Goal: Transaction & Acquisition: Purchase product/service

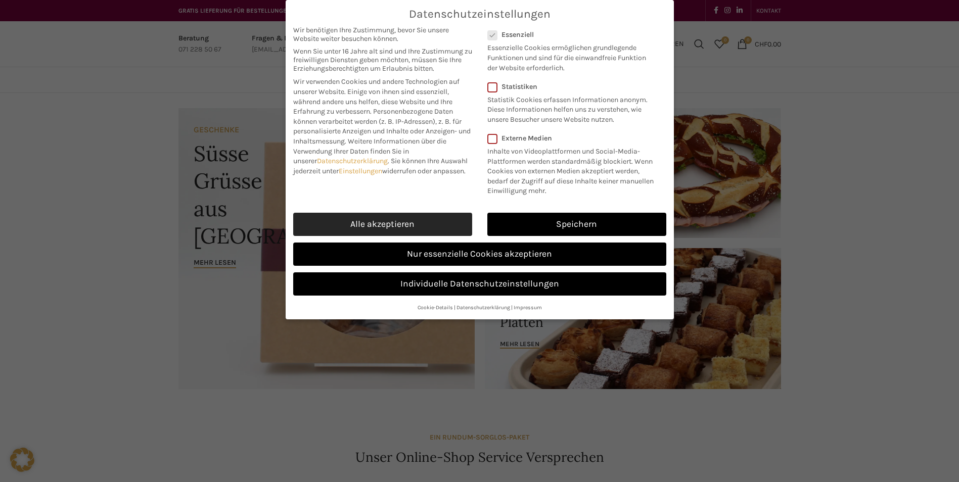
click at [402, 220] on link "Alle akzeptieren" at bounding box center [382, 224] width 179 height 23
checkbox input "true"
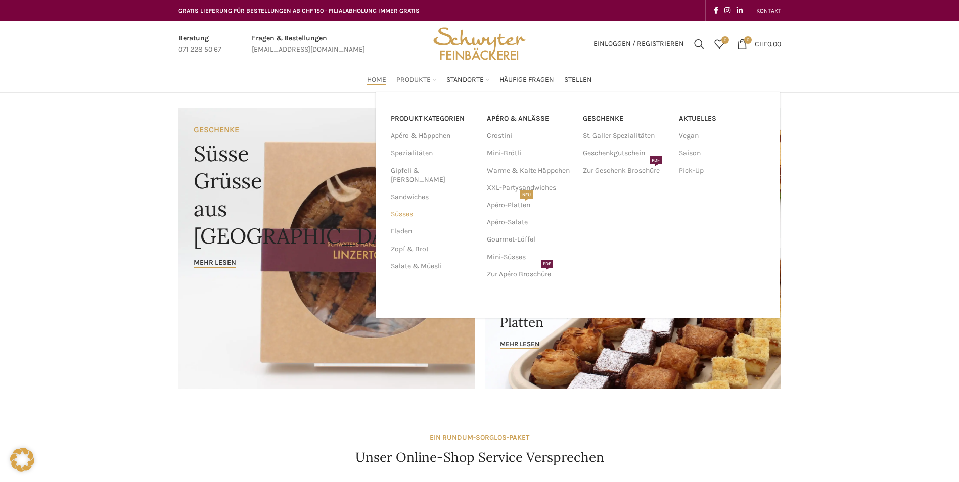
click at [408, 206] on link "Süsses" at bounding box center [433, 214] width 84 height 17
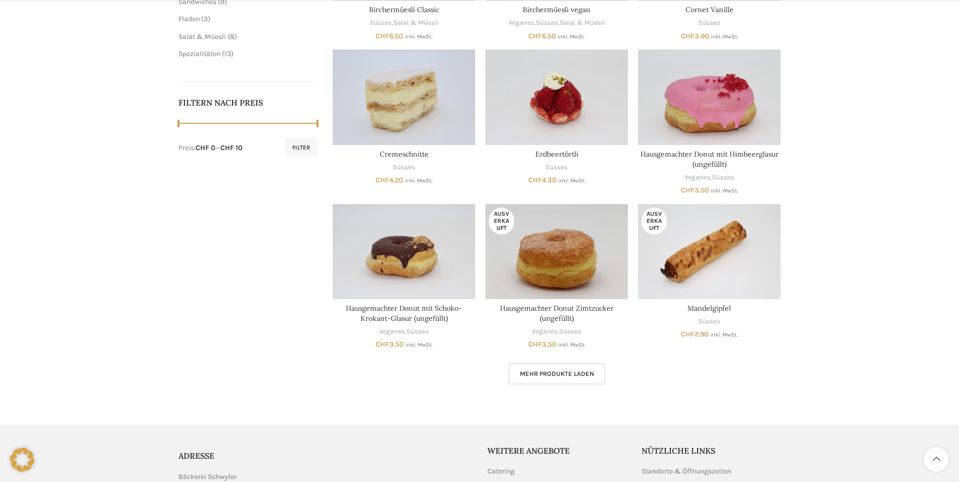
scroll to position [556, 0]
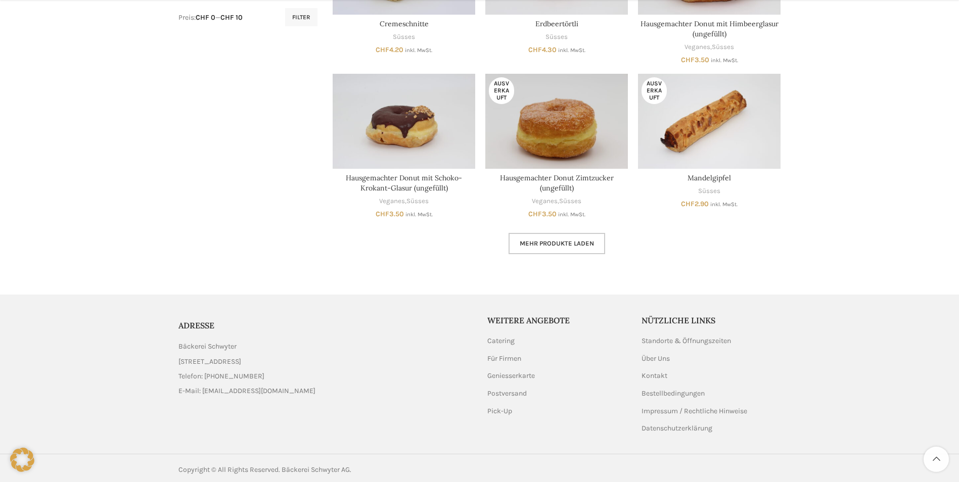
click at [550, 245] on span "Mehr Produkte laden" at bounding box center [557, 244] width 74 height 8
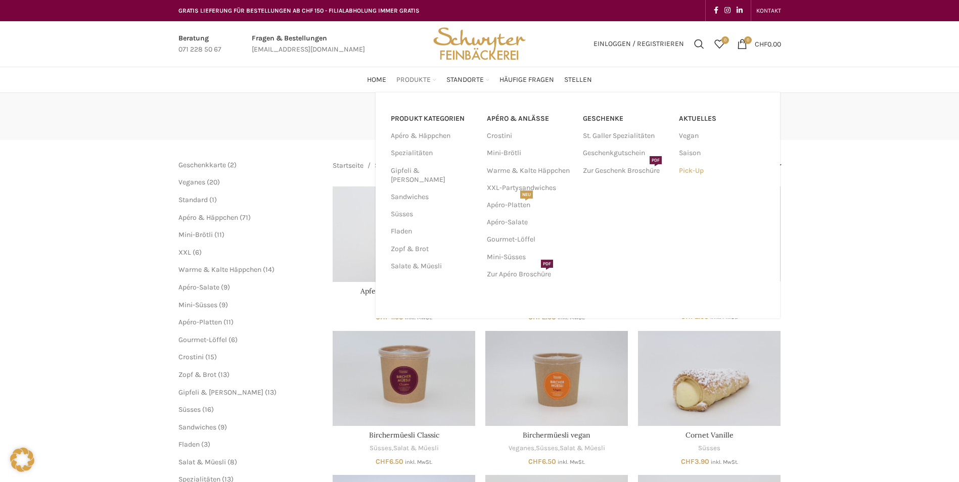
click at [700, 169] on link "Pick-Up" at bounding box center [722, 170] width 86 height 17
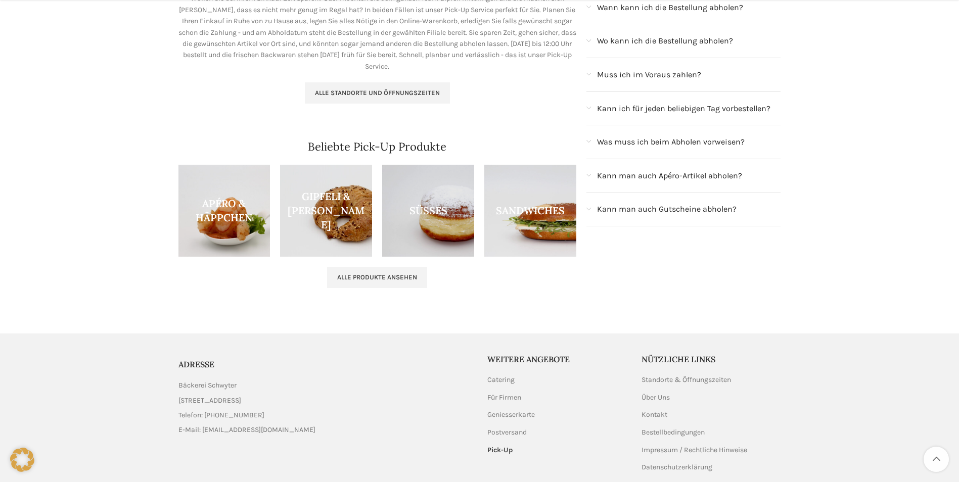
scroll to position [253, 0]
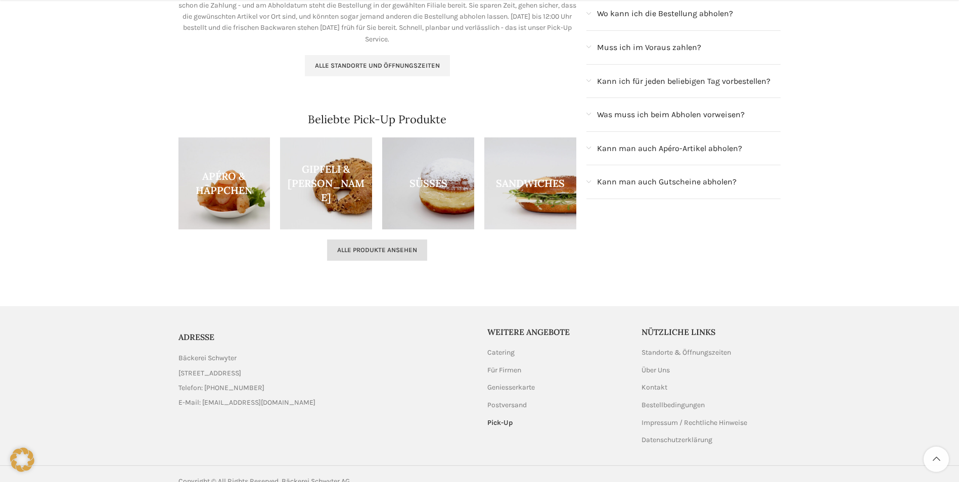
click at [393, 254] on span "Alle Produkte ansehen" at bounding box center [377, 250] width 80 height 8
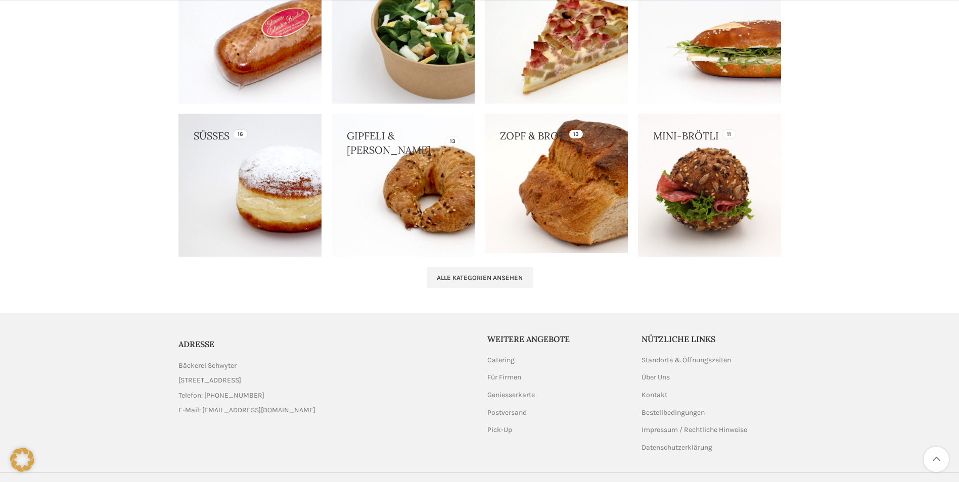
scroll to position [1001, 0]
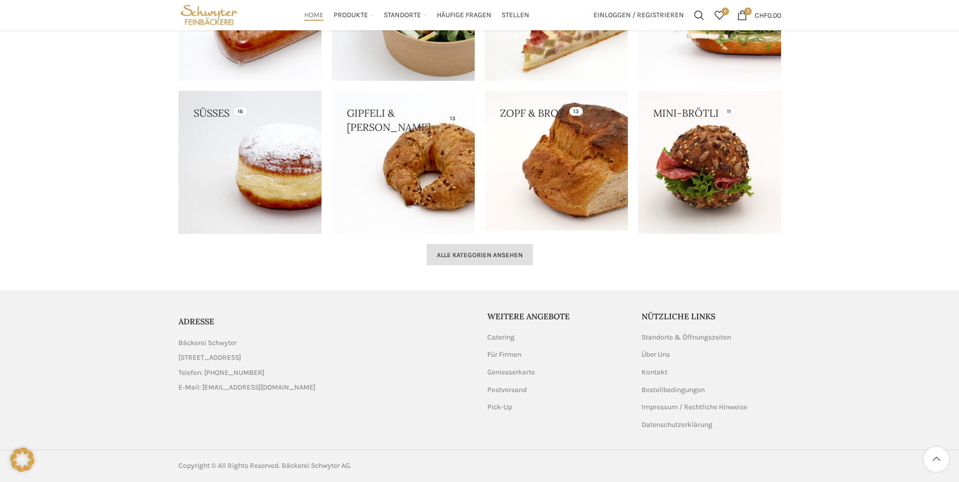
click at [476, 253] on span "Alle Kategorien ansehen" at bounding box center [480, 255] width 86 height 8
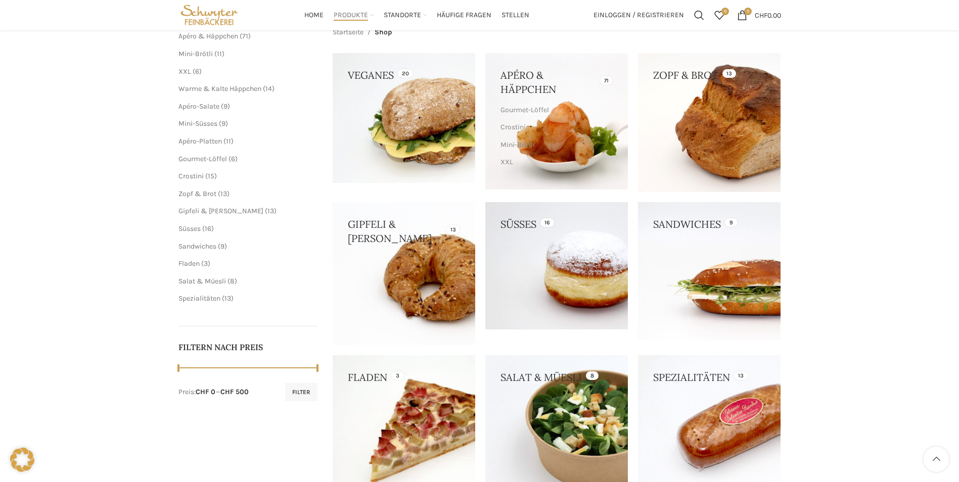
scroll to position [101, 0]
